Goal: Navigation & Orientation: Find specific page/section

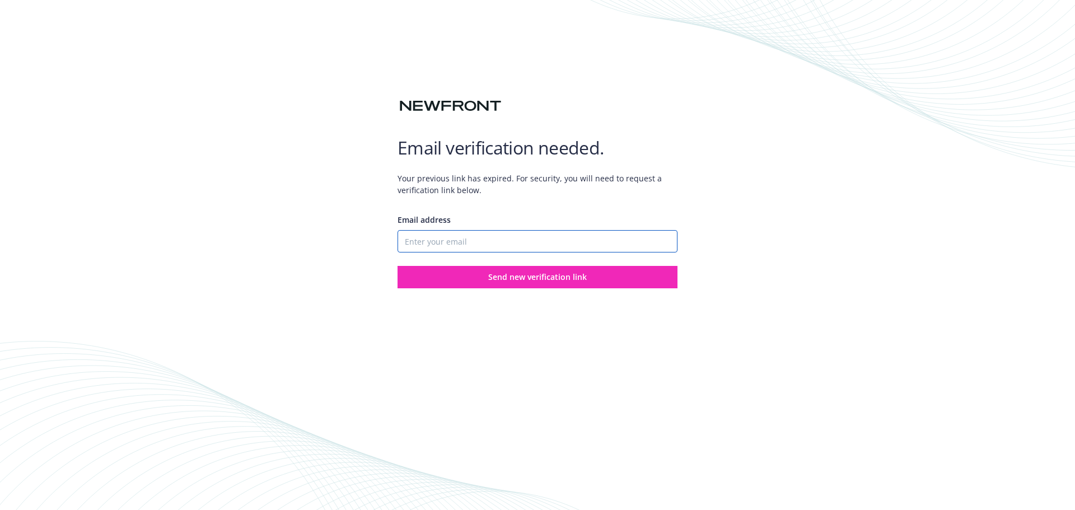
click at [448, 238] on input "Email address" at bounding box center [538, 241] width 280 height 22
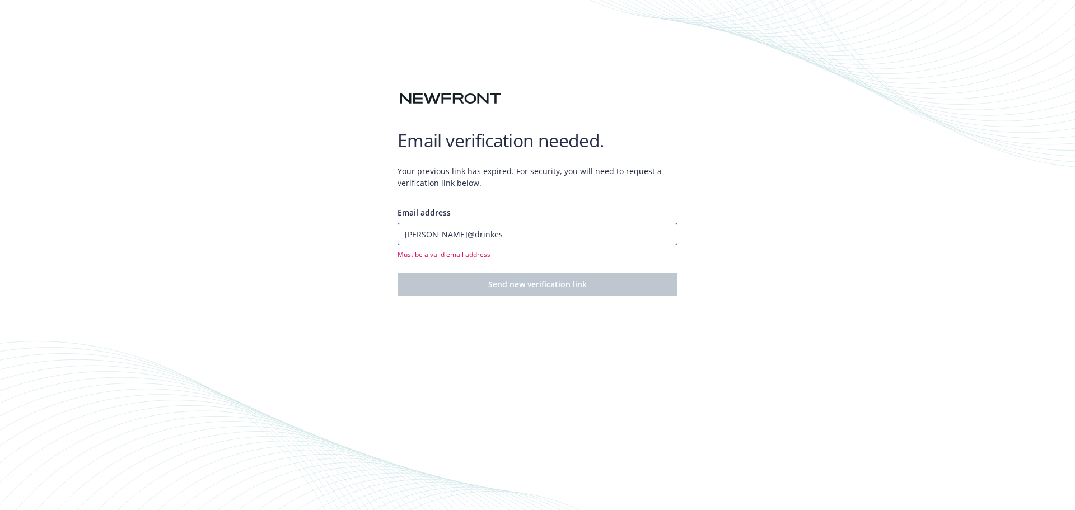
type input "[PERSON_NAME][EMAIL_ADDRESS][DOMAIN_NAME]"
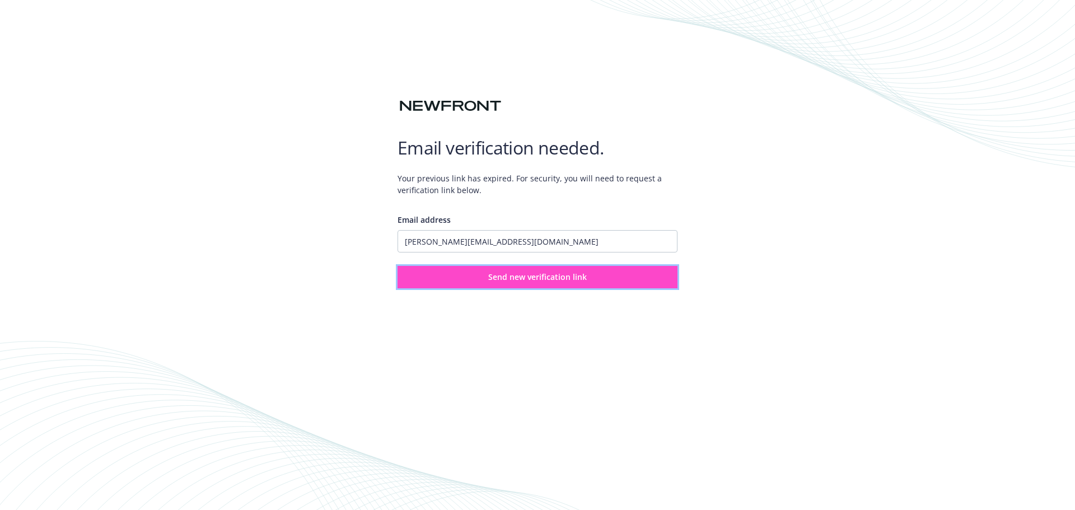
click at [541, 274] on span "Send new verification link" at bounding box center [537, 277] width 99 height 11
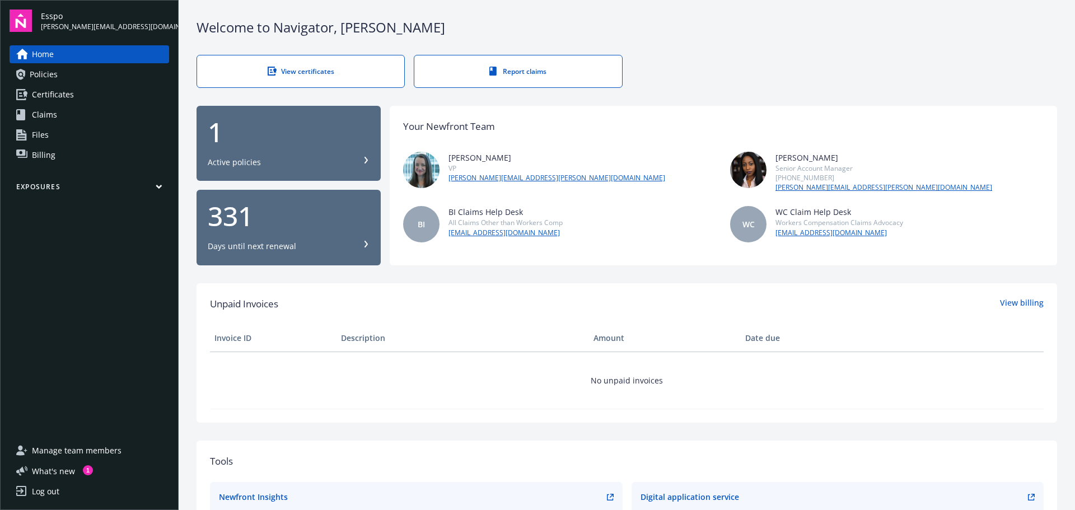
click at [64, 92] on span "Certificates" at bounding box center [53, 95] width 42 height 18
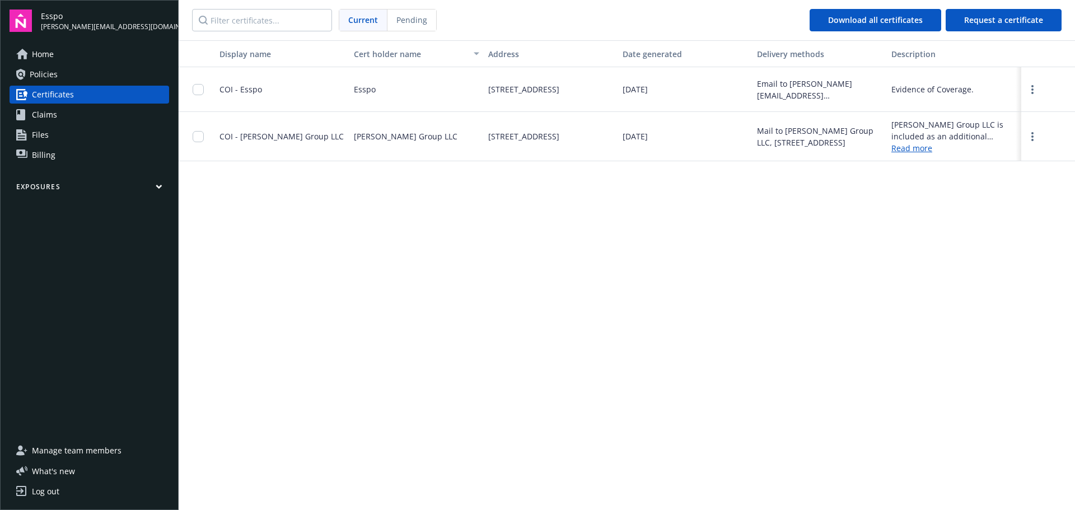
click at [50, 17] on span "Esspo" at bounding box center [105, 16] width 128 height 12
click at [53, 49] on span "Home" at bounding box center [43, 54] width 22 height 18
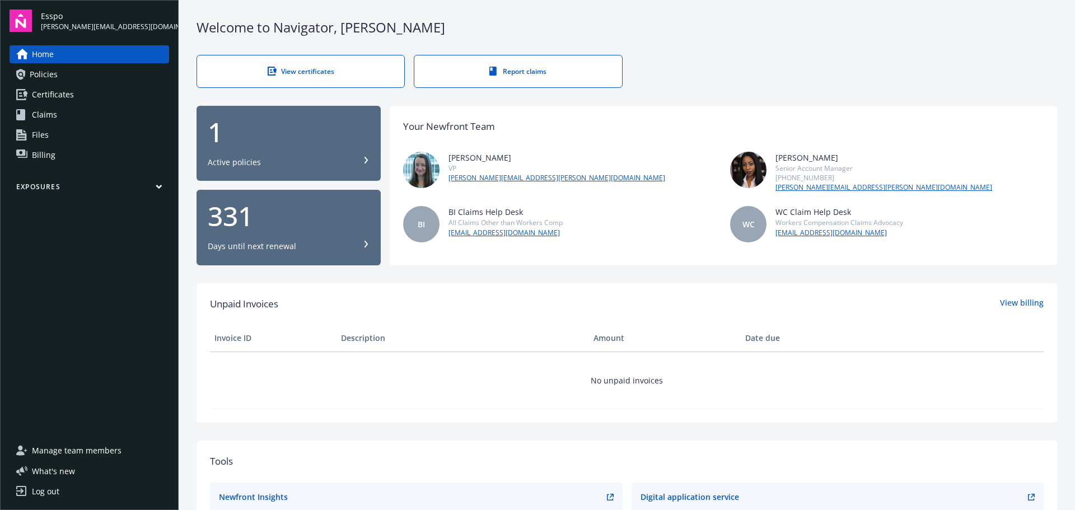
click at [46, 78] on span "Policies" at bounding box center [44, 75] width 28 height 18
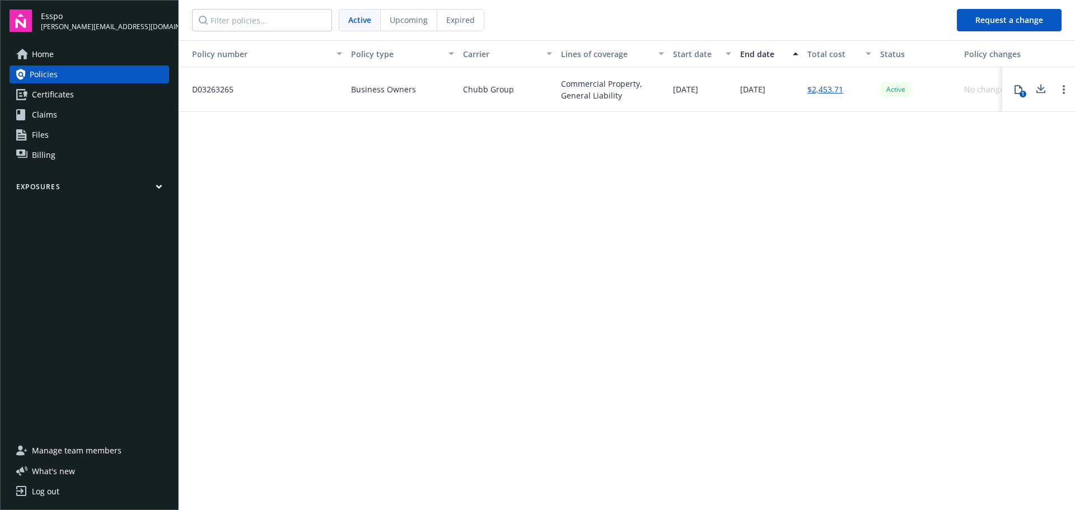
click at [63, 93] on span "Certificates" at bounding box center [53, 95] width 42 height 18
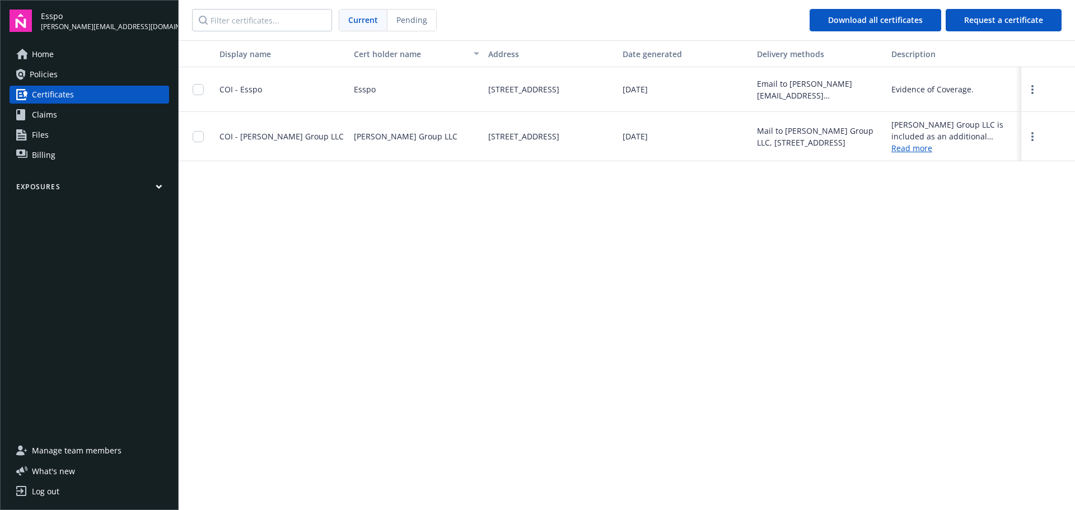
click at [51, 111] on span "Claims" at bounding box center [44, 115] width 25 height 18
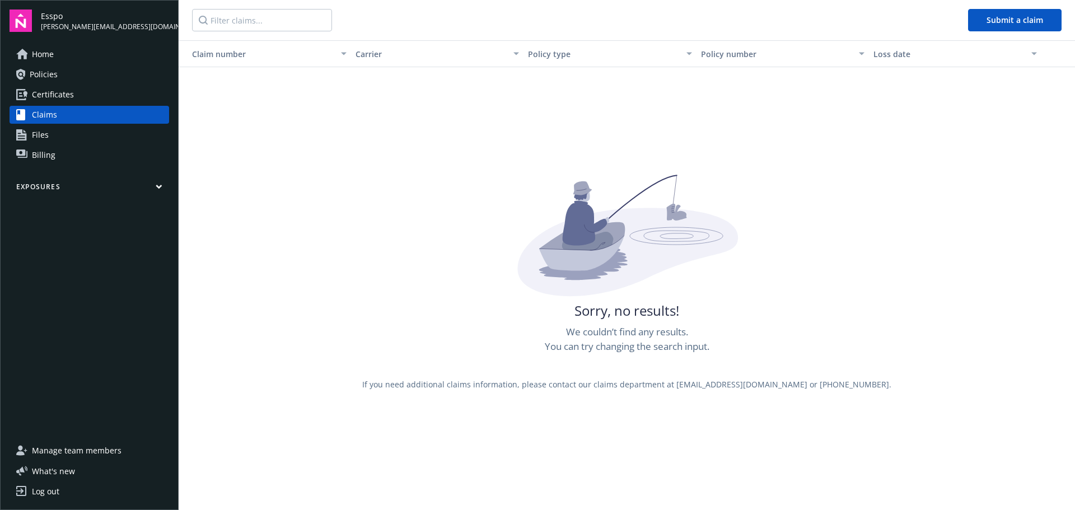
click at [49, 129] on link "Files" at bounding box center [90, 135] width 160 height 18
